Goal: Transaction & Acquisition: Purchase product/service

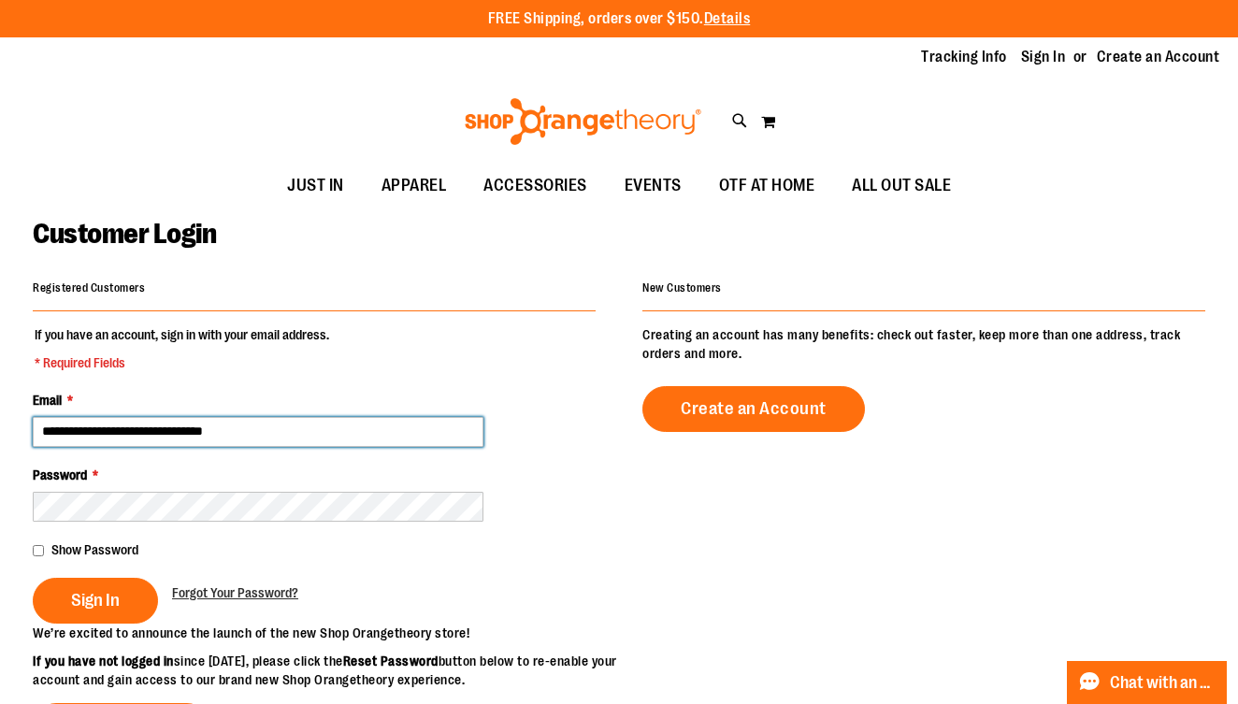
click at [96, 425] on input "**********" at bounding box center [258, 432] width 451 height 30
type input "**********"
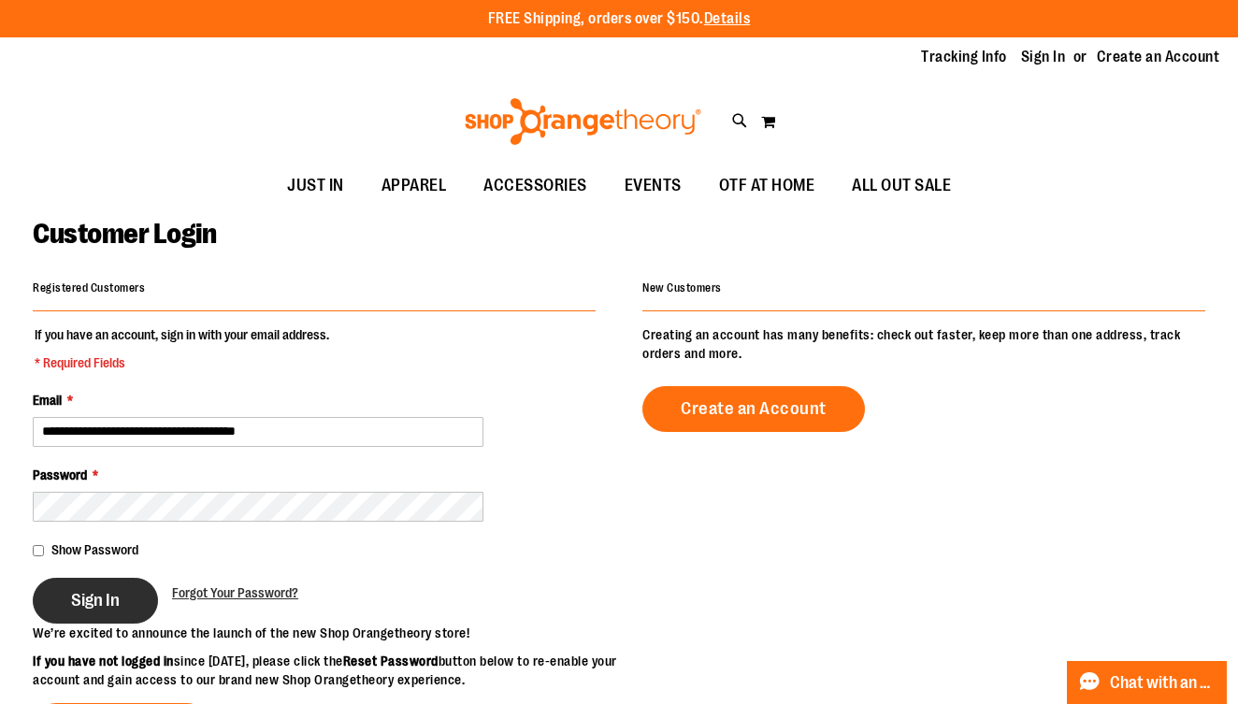
click at [120, 592] on button "Sign In" at bounding box center [95, 601] width 125 height 46
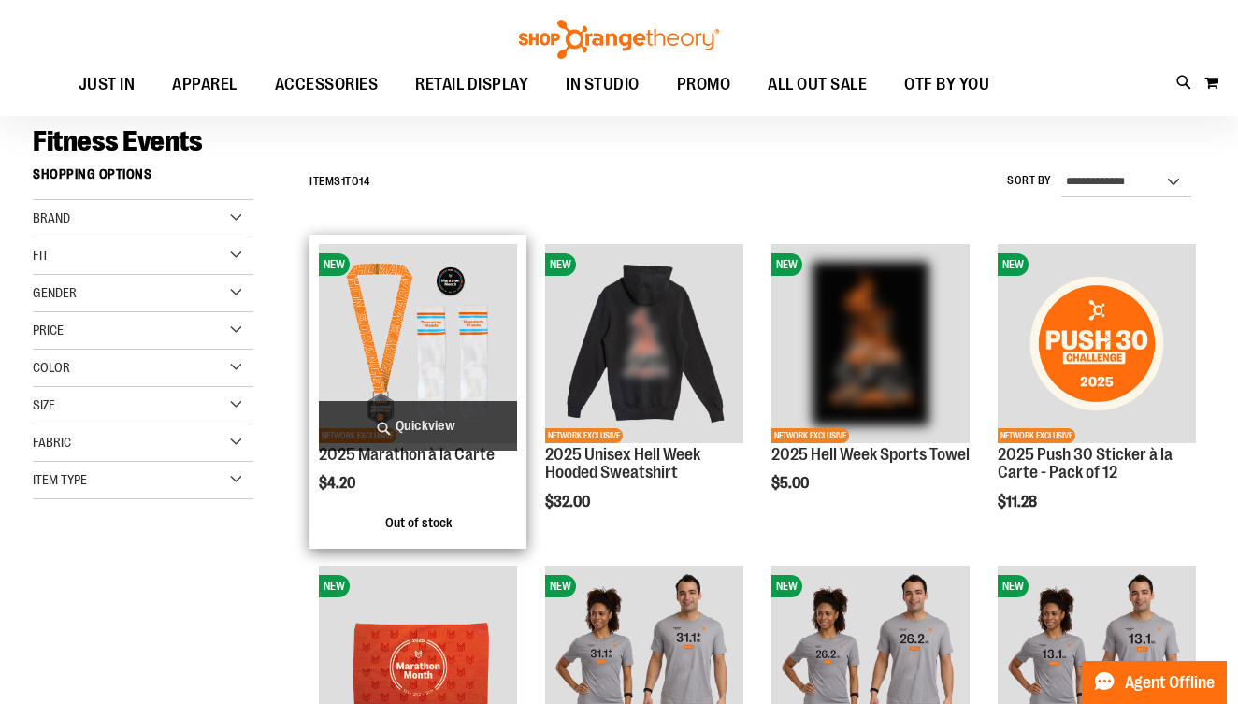
scroll to position [129, 0]
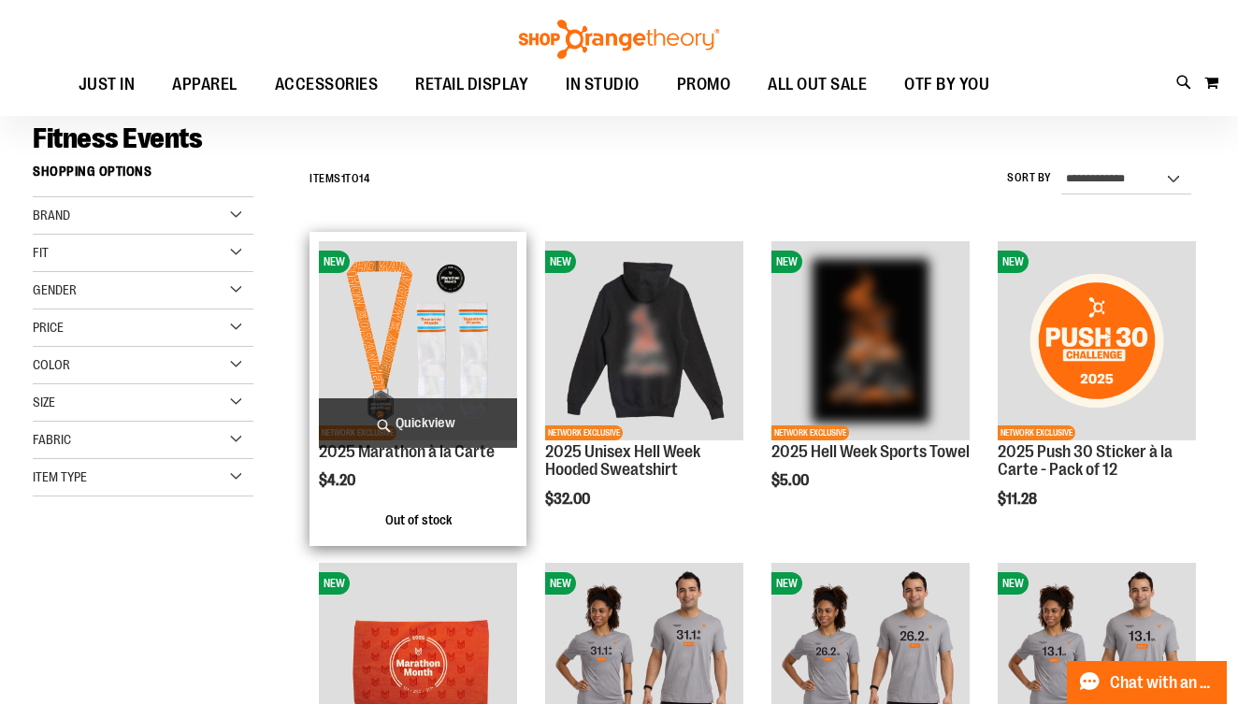
click at [402, 431] on span "Quickview" at bounding box center [418, 423] width 198 height 50
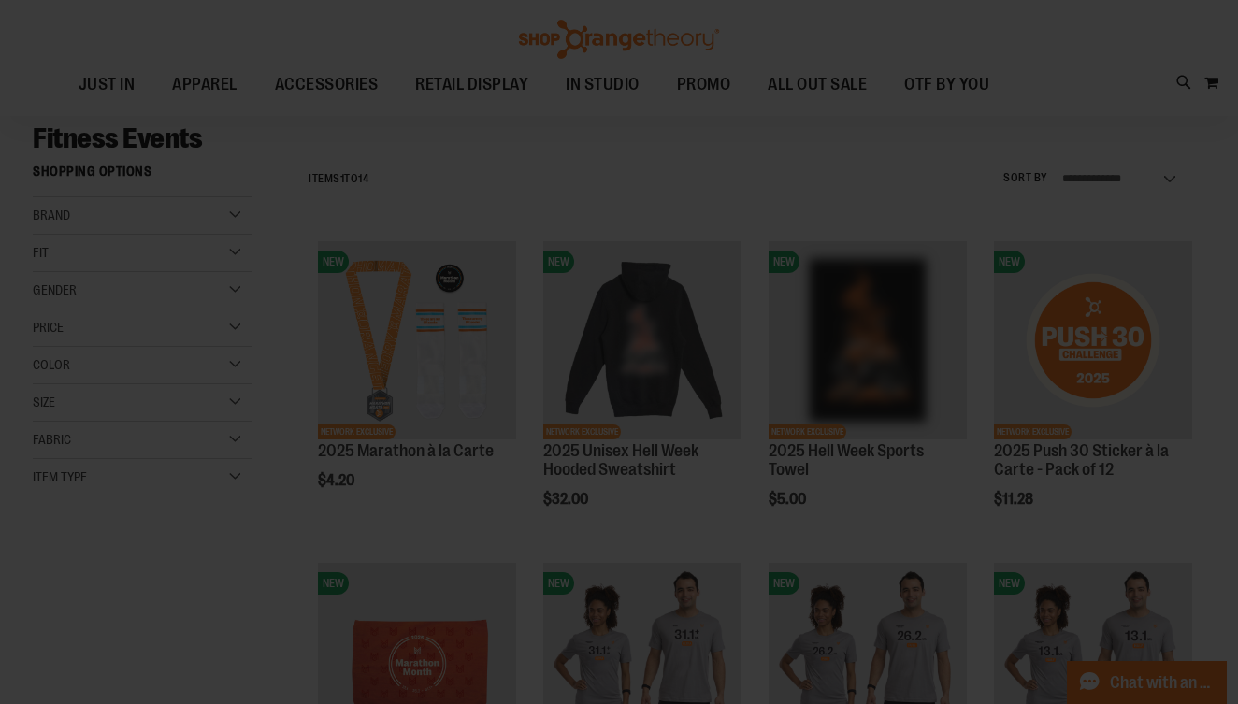
scroll to position [0, 0]
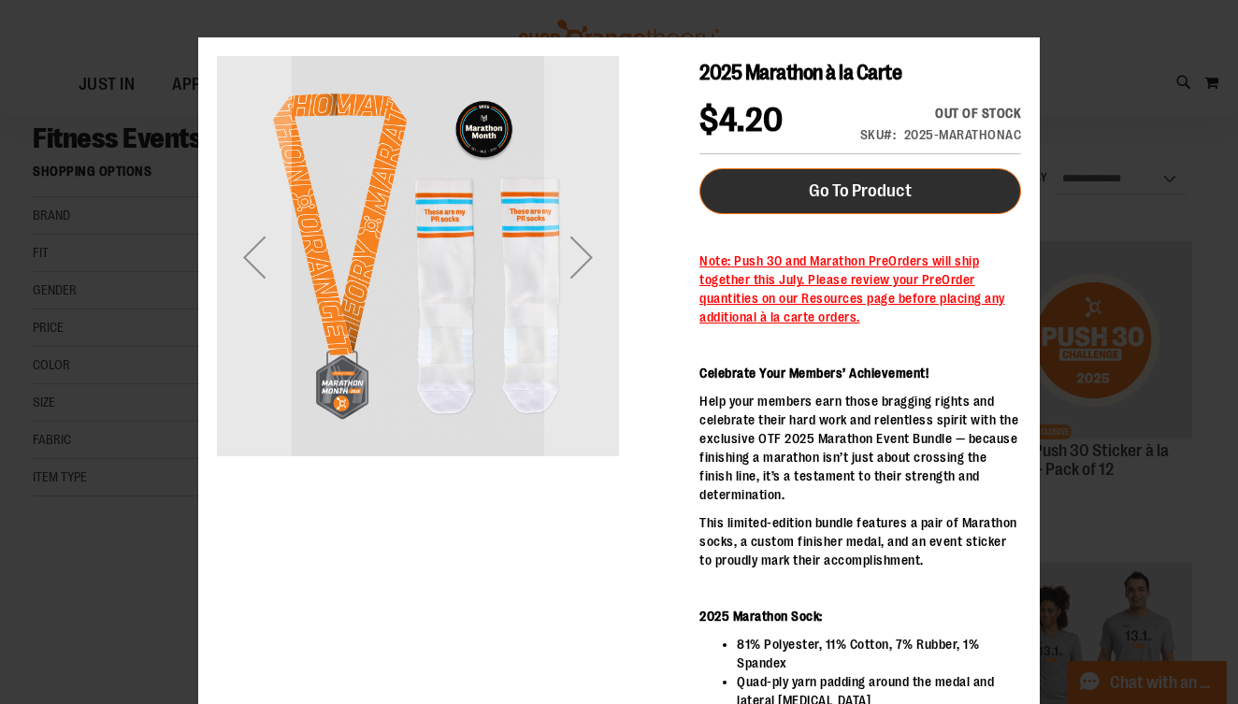
click at [838, 195] on span "Go To Product" at bounding box center [860, 191] width 103 height 21
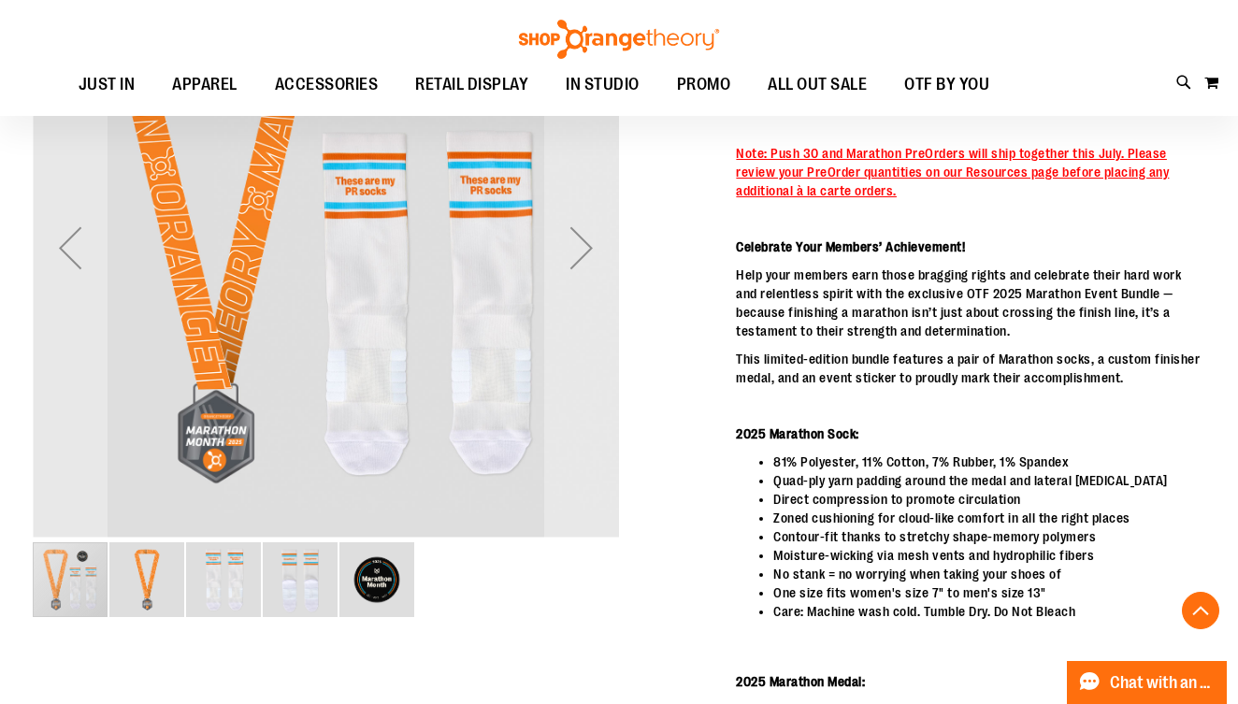
scroll to position [303, 0]
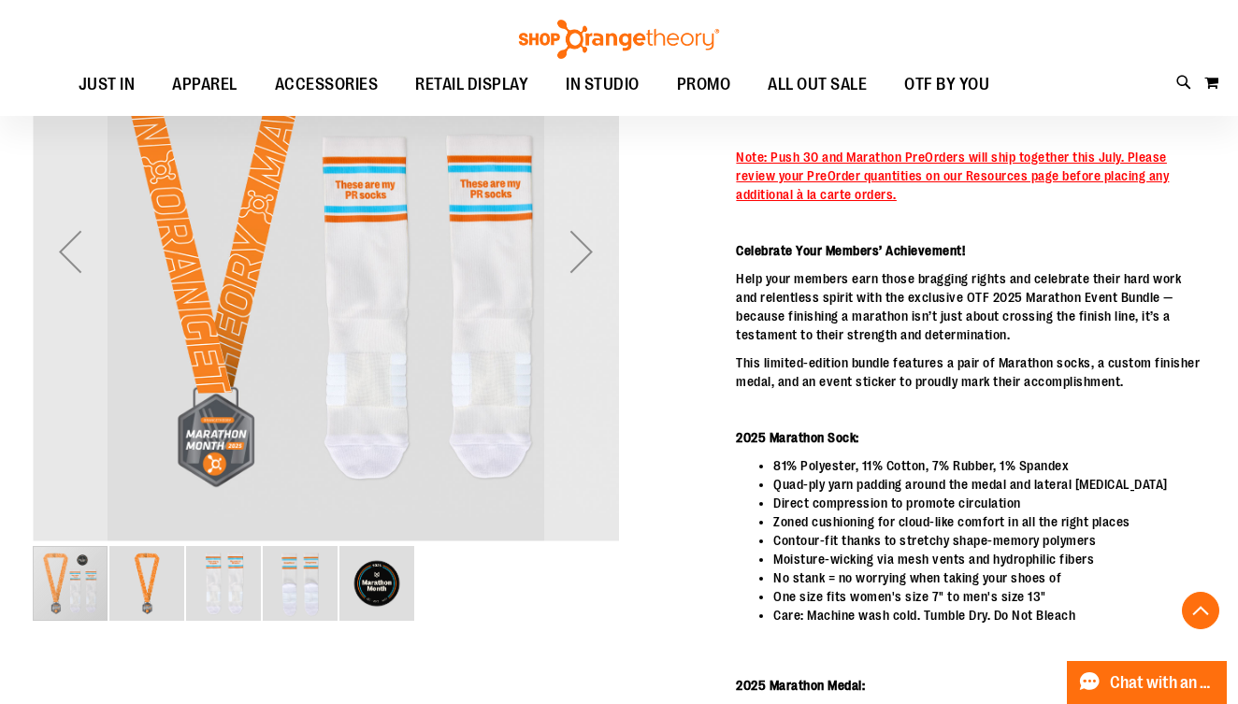
click at [905, 177] on span "Note: Push 30 and Marathon PreOrders will ship together this July. Please revie…" at bounding box center [952, 176] width 433 height 52
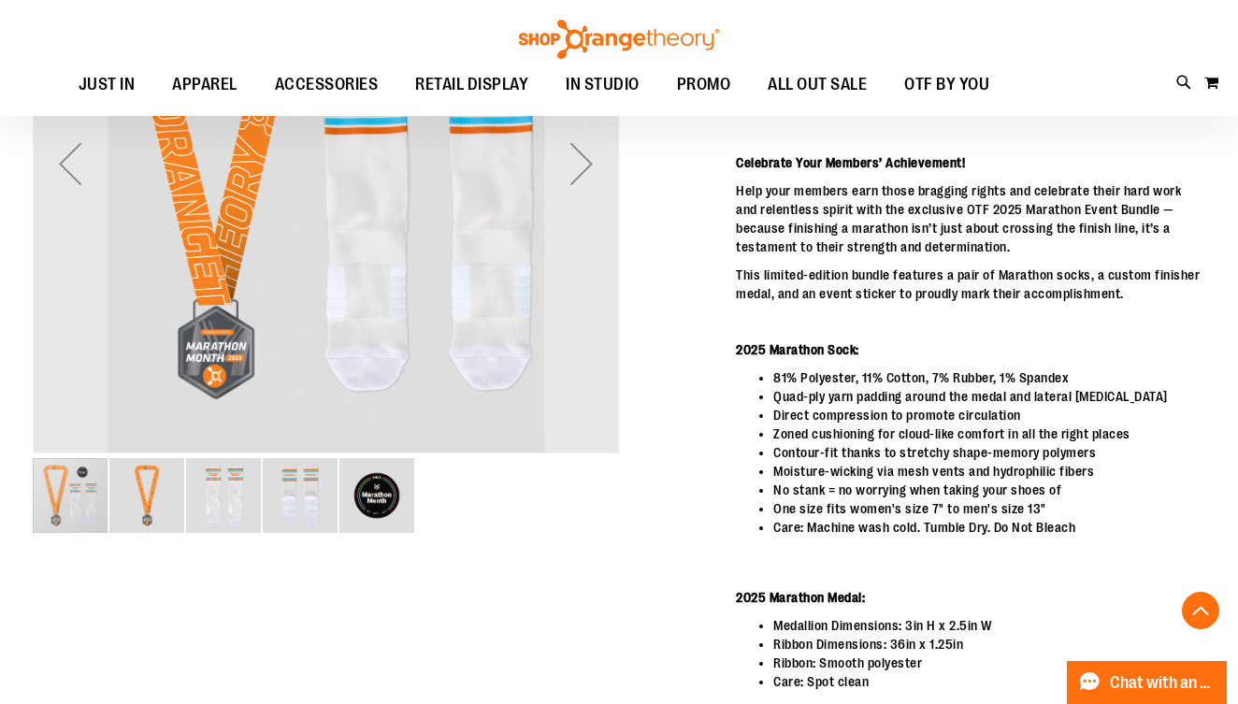
scroll to position [213, 0]
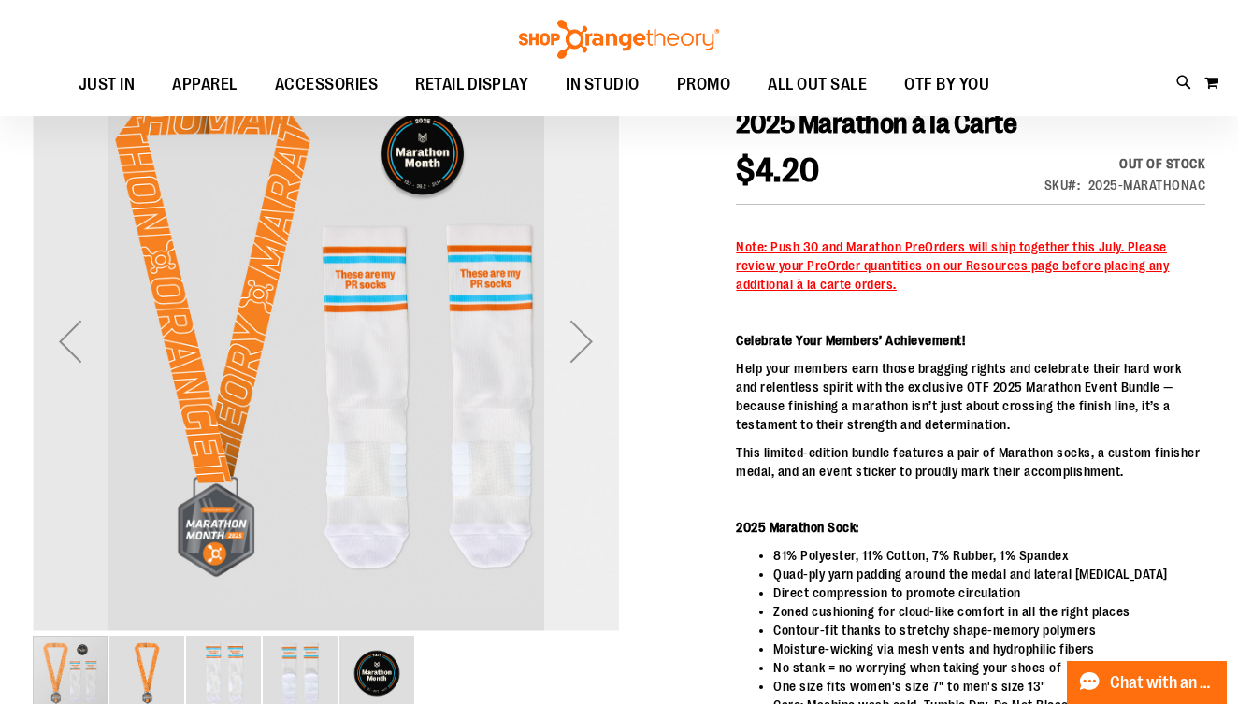
click at [576, 342] on div "Next" at bounding box center [581, 341] width 75 height 75
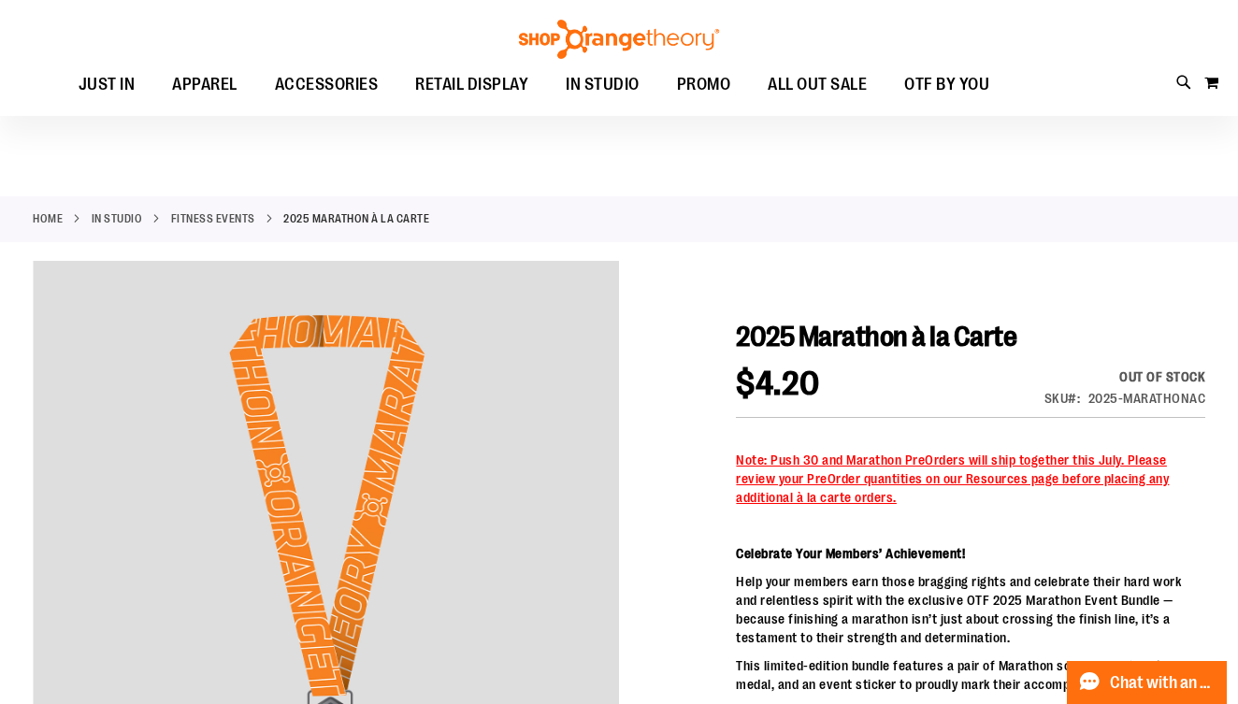
scroll to position [0, 0]
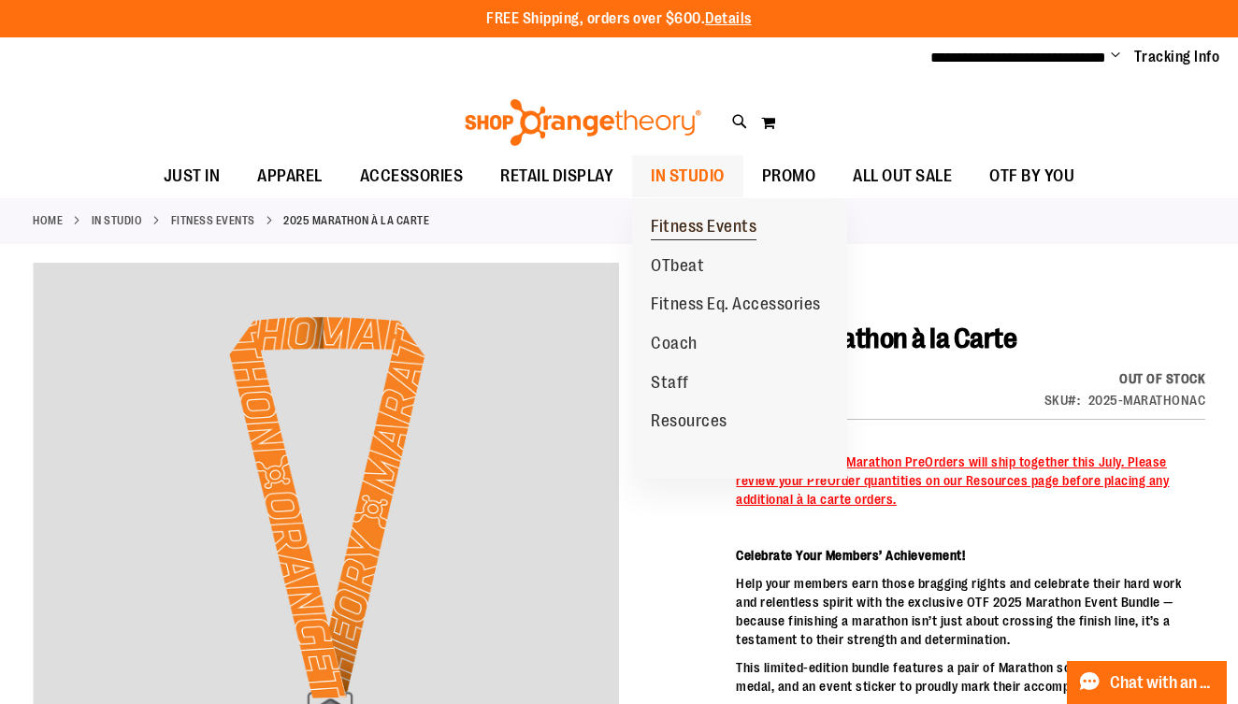
click at [704, 218] on span "Fitness Events" at bounding box center [704, 228] width 106 height 23
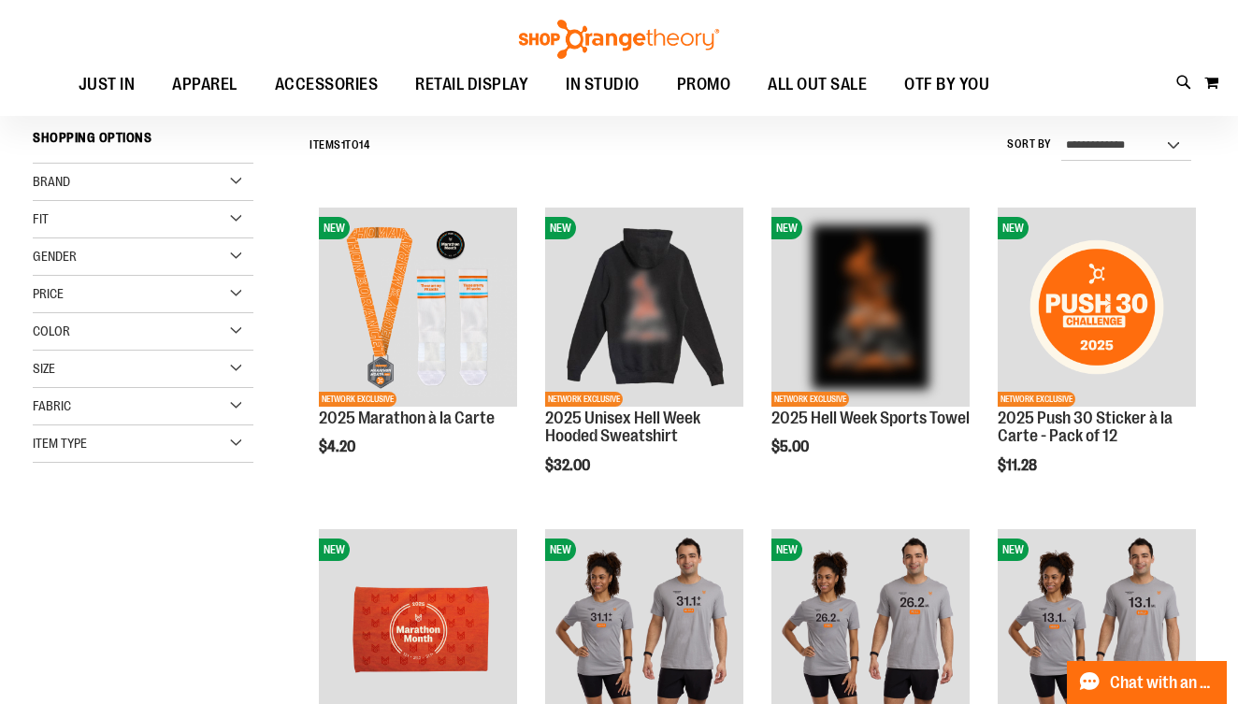
scroll to position [166, 0]
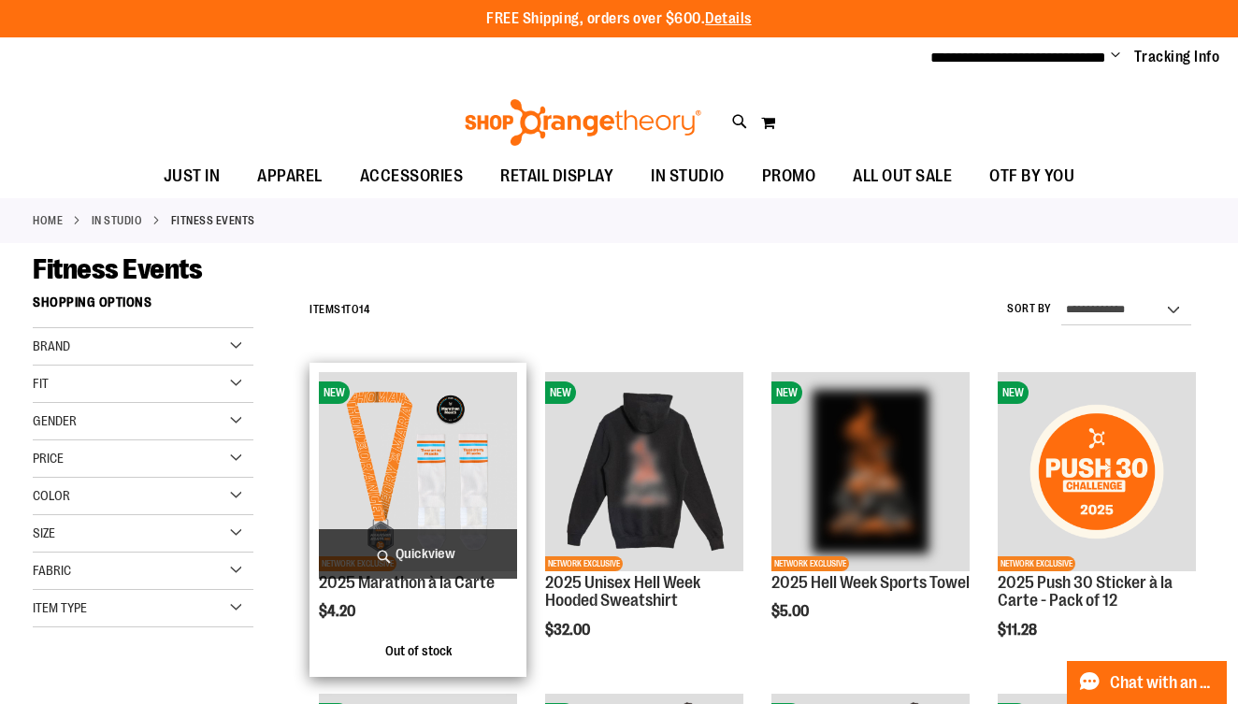
click at [396, 452] on img "product" at bounding box center [418, 471] width 198 height 198
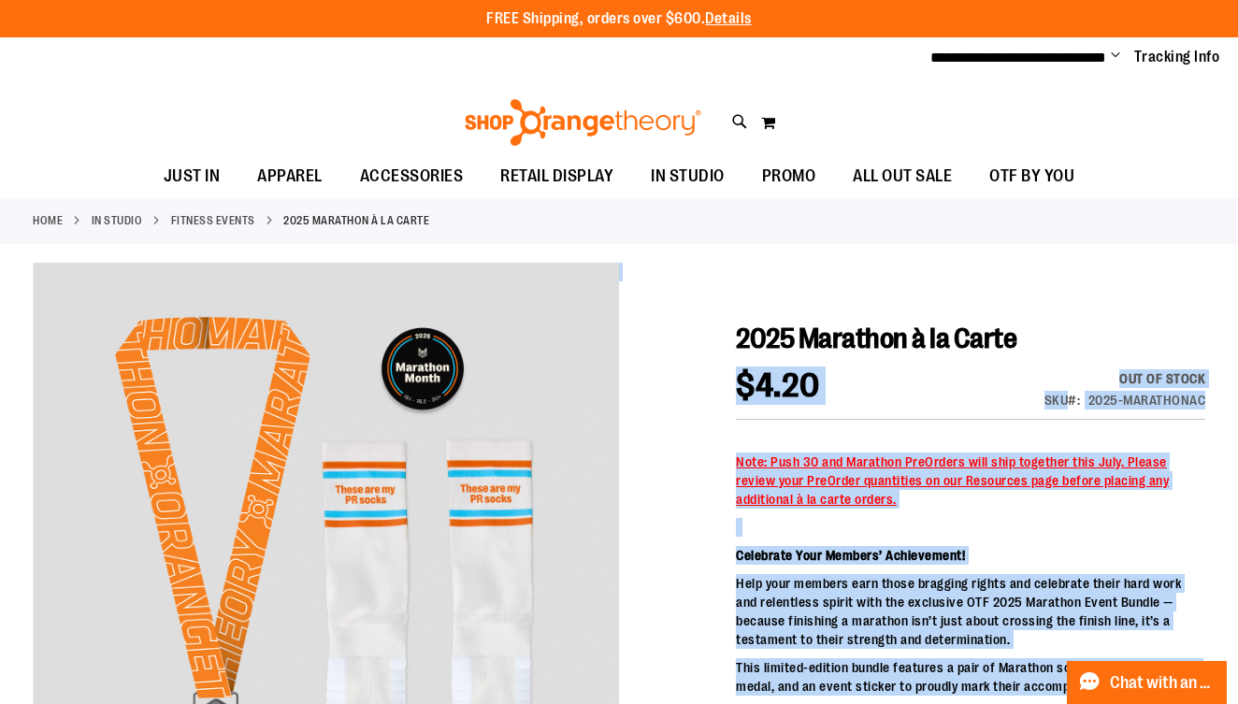
drag, startPoint x: 730, startPoint y: 327, endPoint x: 1115, endPoint y: 331, distance: 385.4
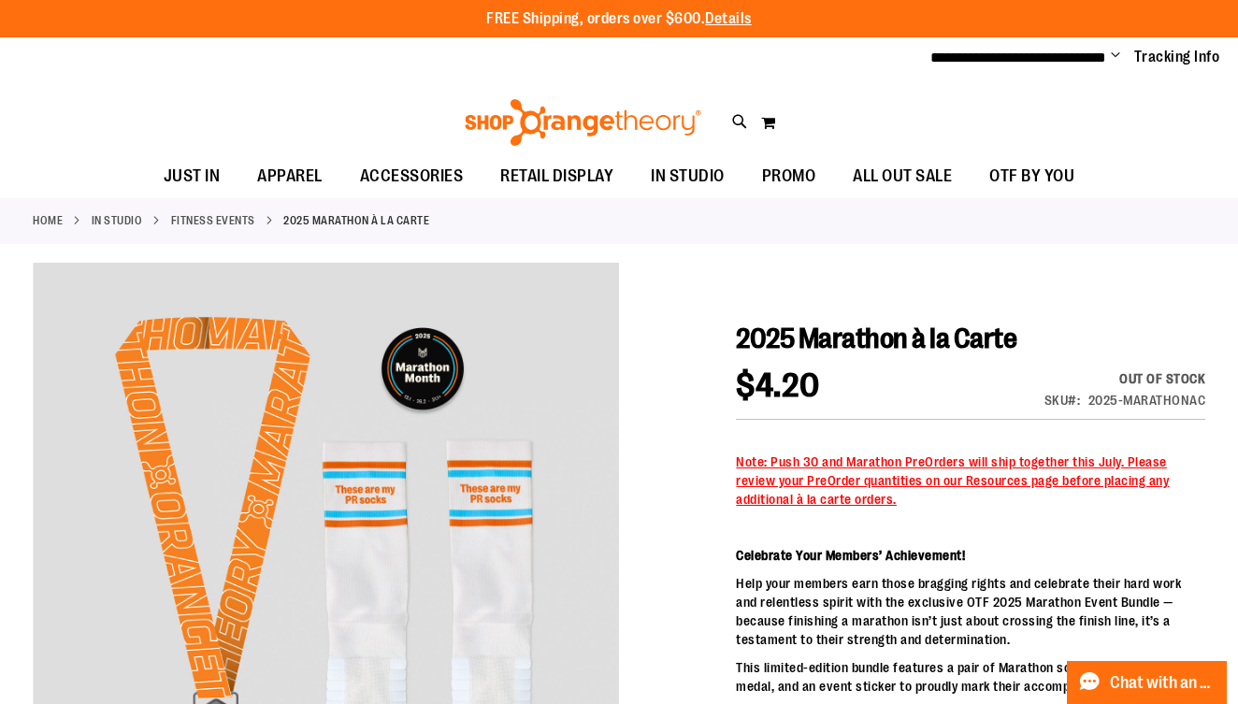
click at [1115, 331] on h1 "2025 Marathon à la Carte" at bounding box center [971, 339] width 470 height 34
drag, startPoint x: 1056, startPoint y: 337, endPoint x: 739, endPoint y: 329, distance: 317.2
click at [739, 329] on h1 "2025 Marathon à la Carte" at bounding box center [971, 339] width 470 height 34
copy span "2025 Marathon à la Carte"
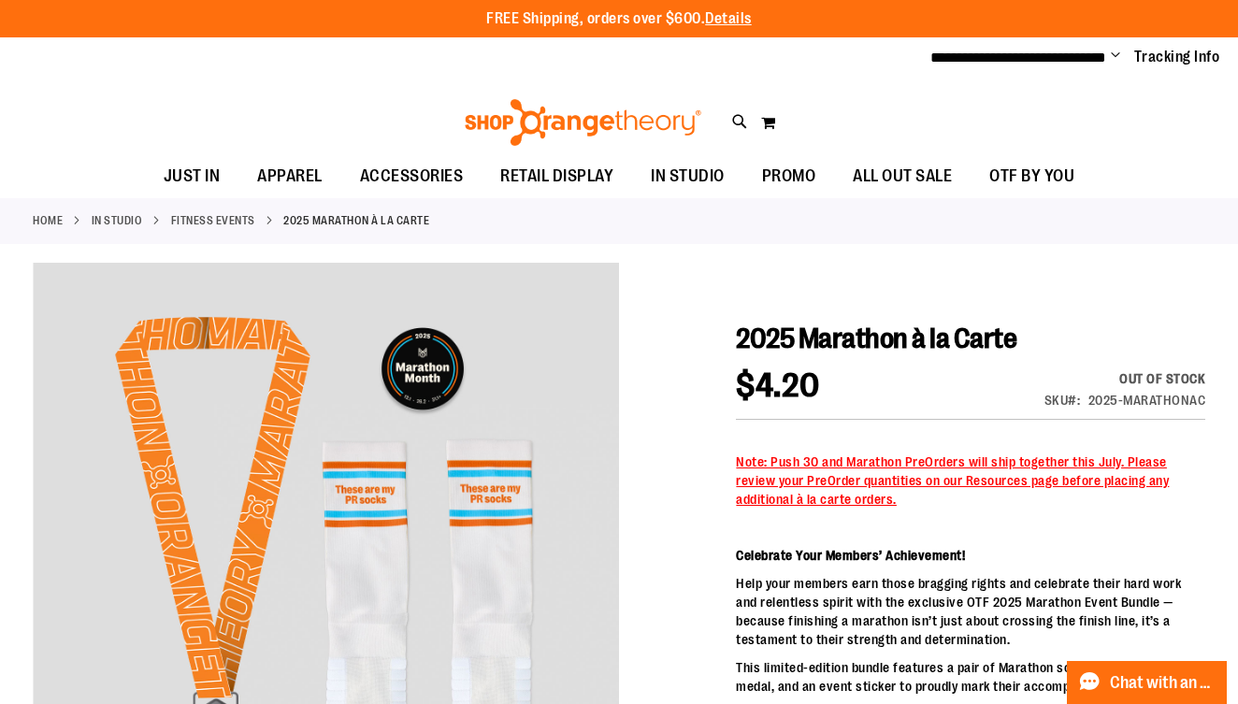
click at [229, 218] on link "Fitness Events" at bounding box center [213, 220] width 84 height 17
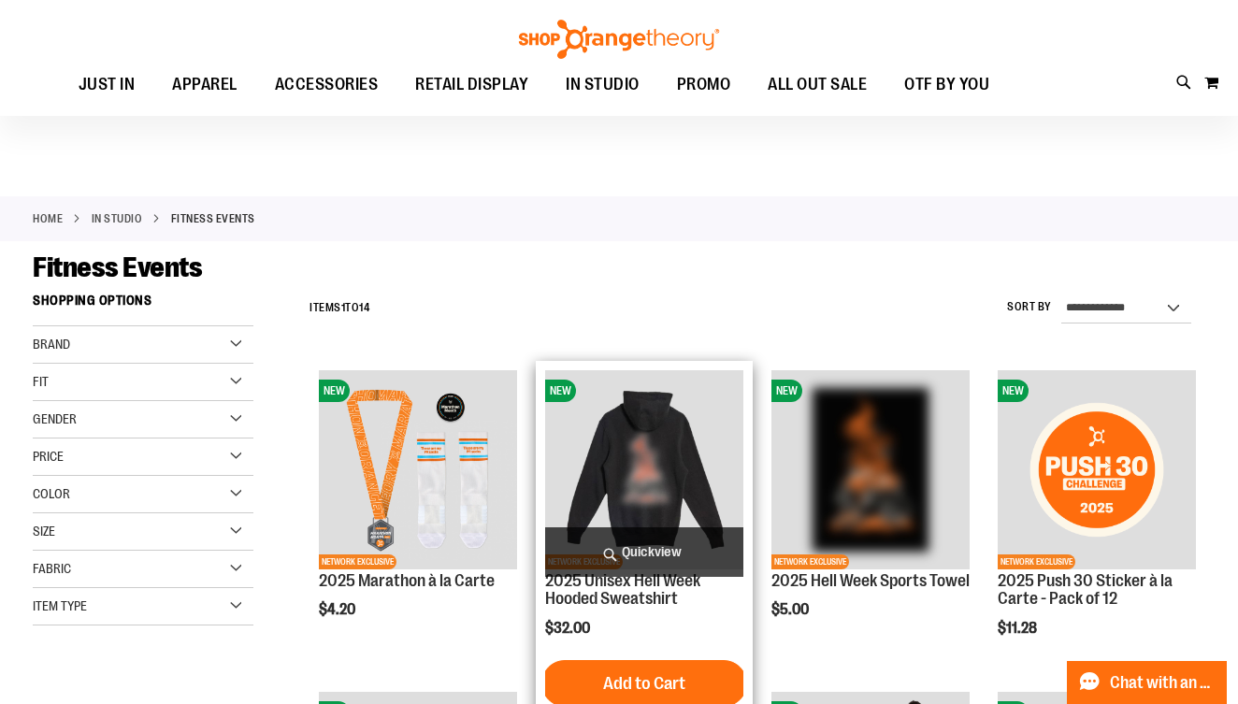
scroll to position [344, 0]
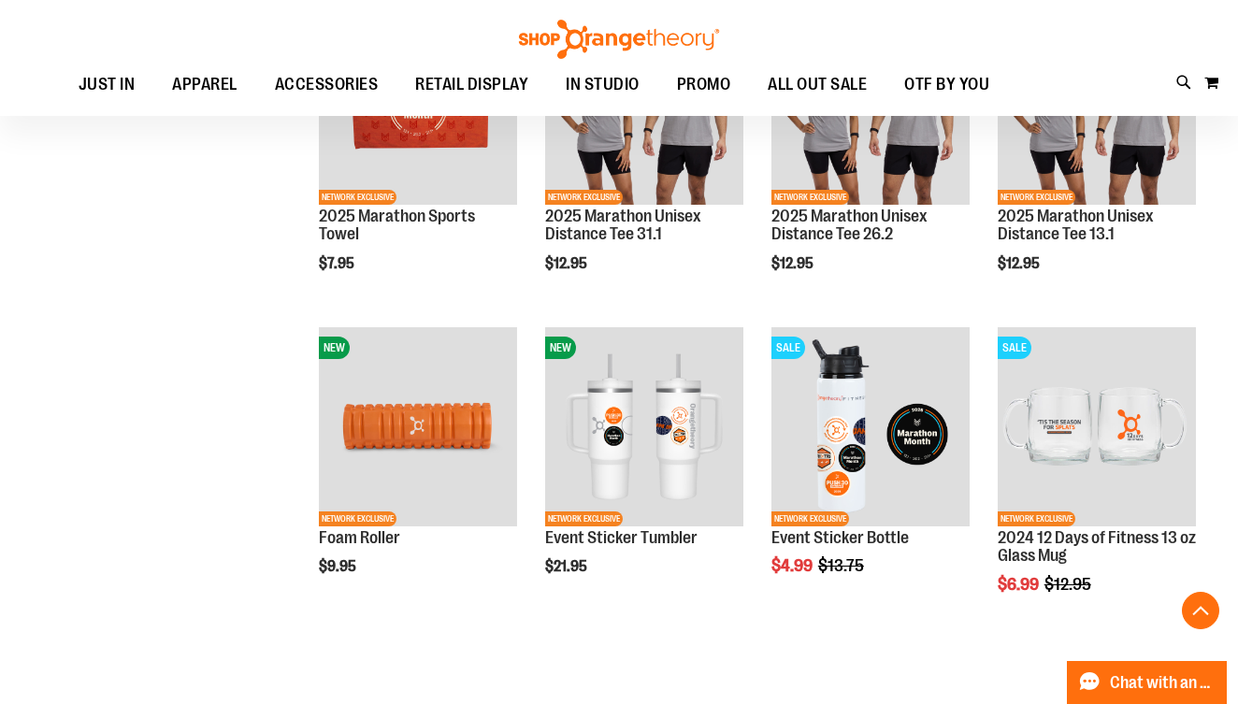
scroll to position [1125, 0]
